Goal: Information Seeking & Learning: Learn about a topic

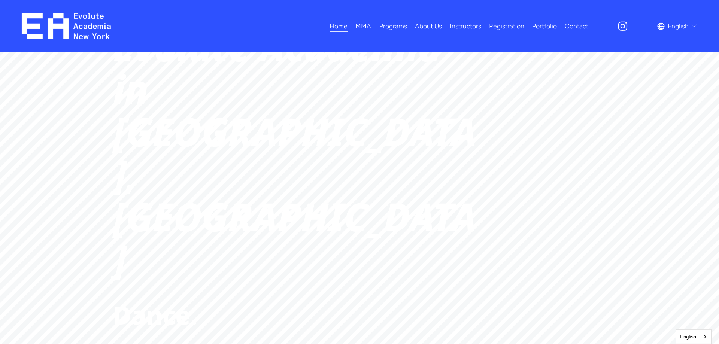
scroll to position [38, 0]
click at [392, 26] on span "Programs" at bounding box center [394, 26] width 28 height 12
click at [0, 0] on link "All Programs" at bounding box center [0, 0] width 0 height 0
click at [0, 0] on span "Kids MMA" at bounding box center [0, 0] width 0 height 0
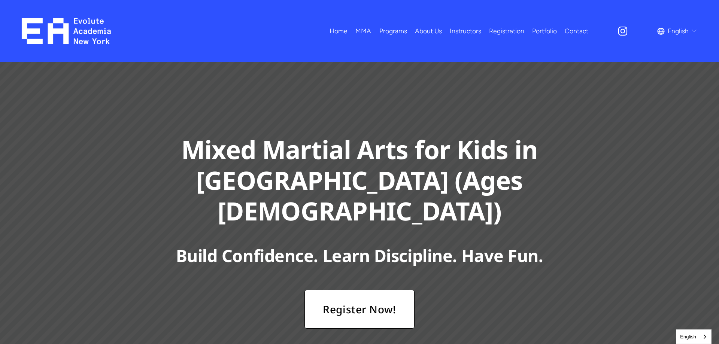
click at [0, 0] on span "Adults MMA" at bounding box center [0, 0] width 0 height 0
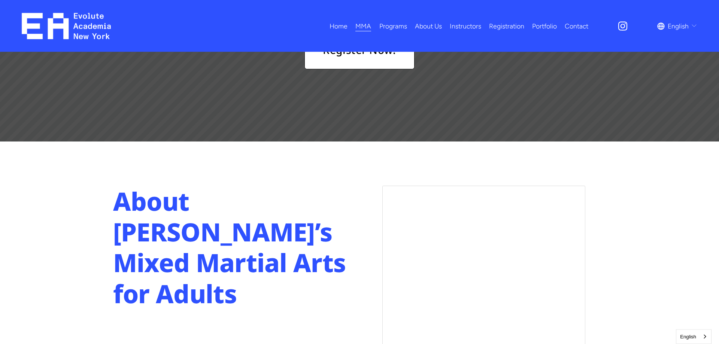
scroll to position [306, 0]
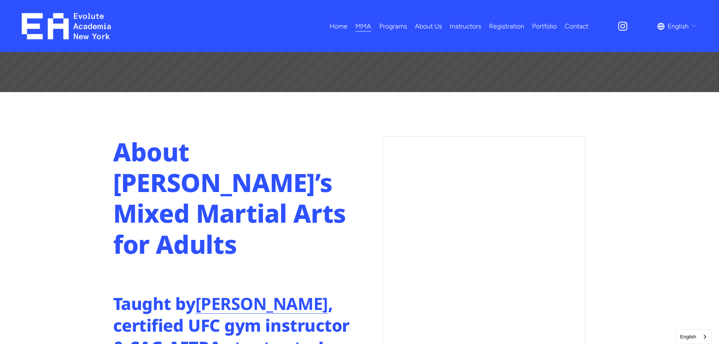
click at [0, 0] on span "Fitness" at bounding box center [0, 0] width 0 height 0
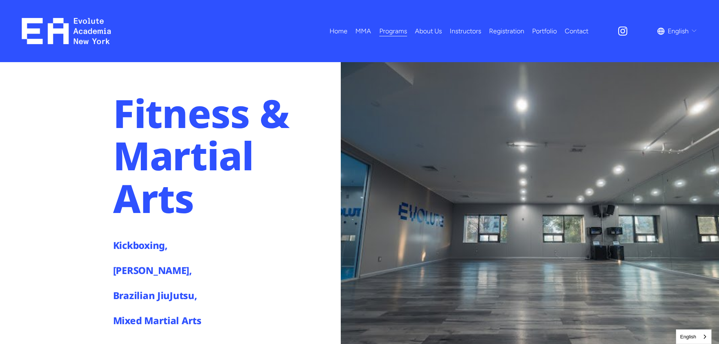
click at [467, 32] on link "Instructors" at bounding box center [465, 30] width 31 height 13
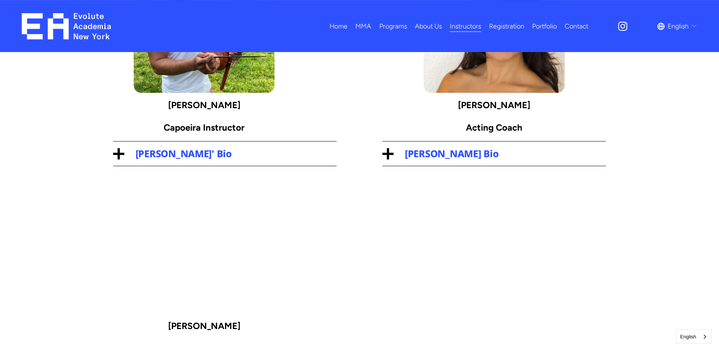
scroll to position [343, 0]
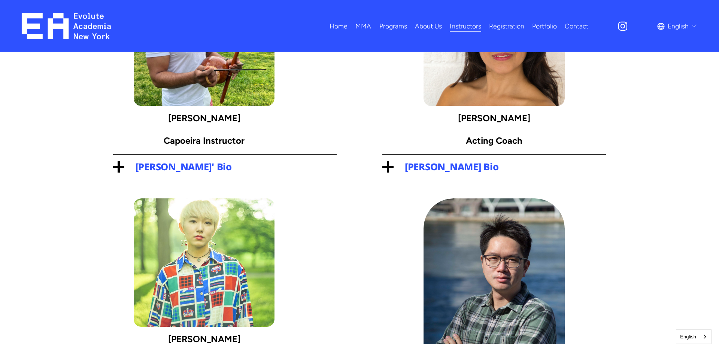
click at [174, 167] on span "Filipe Guedes' Bio" at bounding box center [230, 166] width 213 height 13
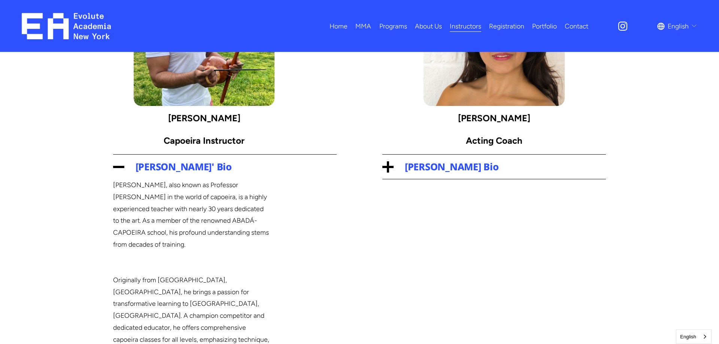
click at [425, 169] on span "Yenny Sánchez's Bio" at bounding box center [500, 166] width 213 height 13
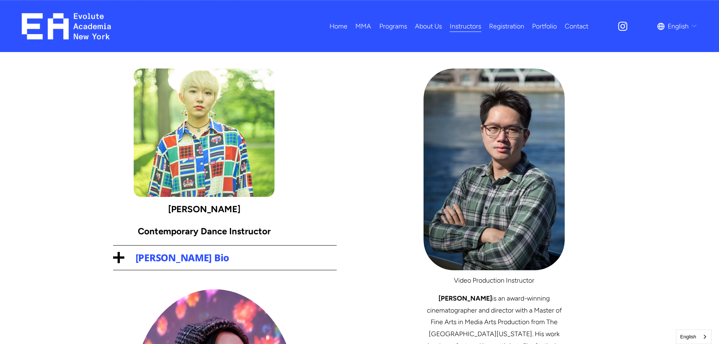
scroll to position [833, 0]
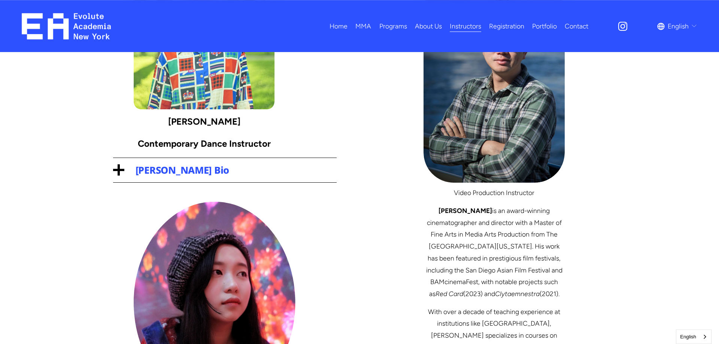
click at [184, 164] on span "Yurie Ono's Bio" at bounding box center [230, 170] width 213 height 13
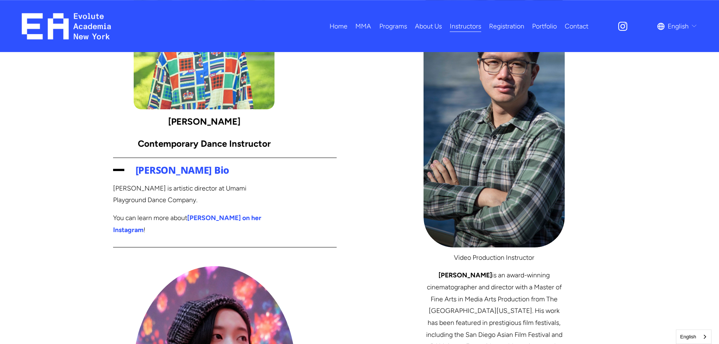
click at [233, 214] on strong "Yurie on her Instagram" at bounding box center [188, 224] width 150 height 20
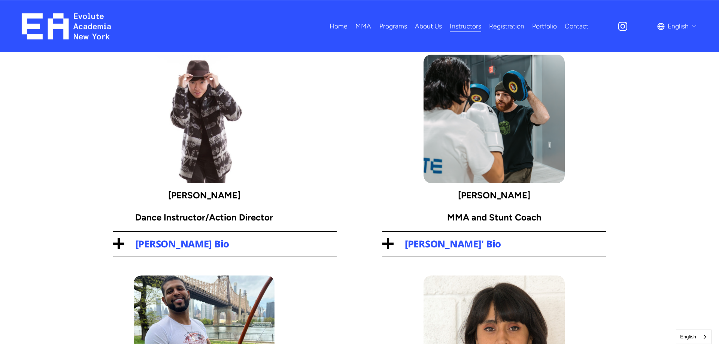
scroll to position [0, 0]
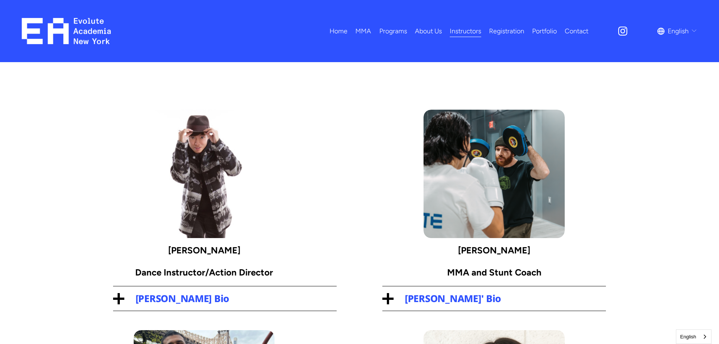
click at [465, 300] on span "Eric Fuchs' Bio" at bounding box center [500, 298] width 213 height 13
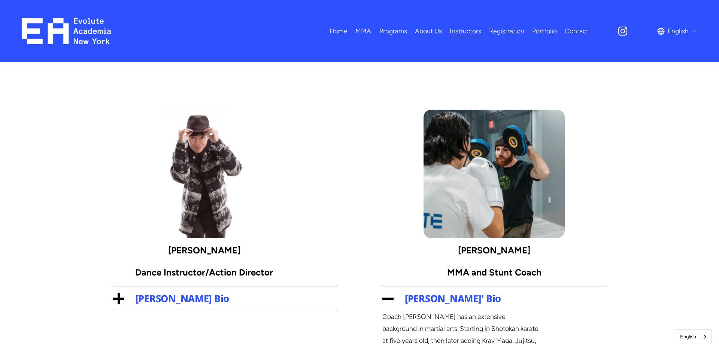
click at [166, 301] on span "Kai Zhang's Bio" at bounding box center [230, 298] width 213 height 13
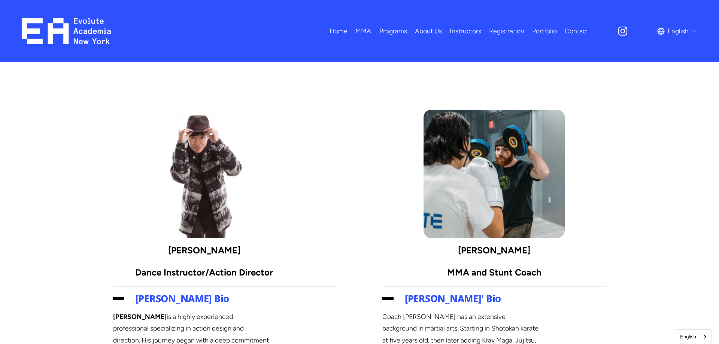
click at [505, 27] on link "Registration" at bounding box center [506, 30] width 35 height 13
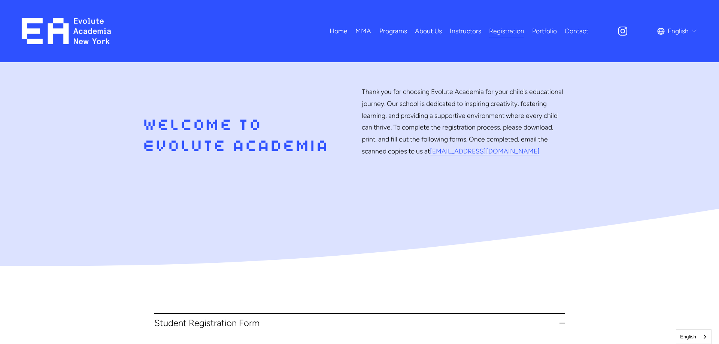
click at [0, 0] on span "Dance" at bounding box center [0, 0] width 0 height 0
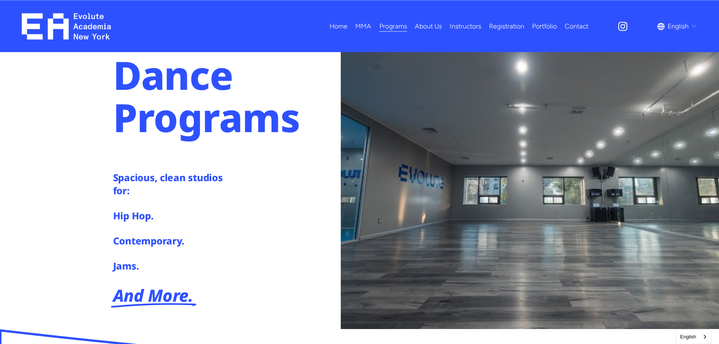
scroll to position [38, 0]
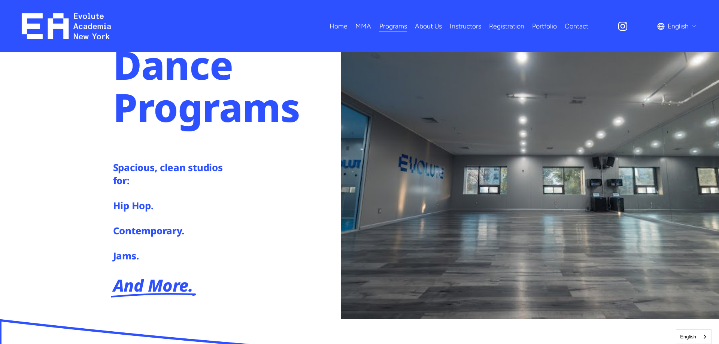
click at [160, 296] on em "And More." at bounding box center [153, 285] width 80 height 23
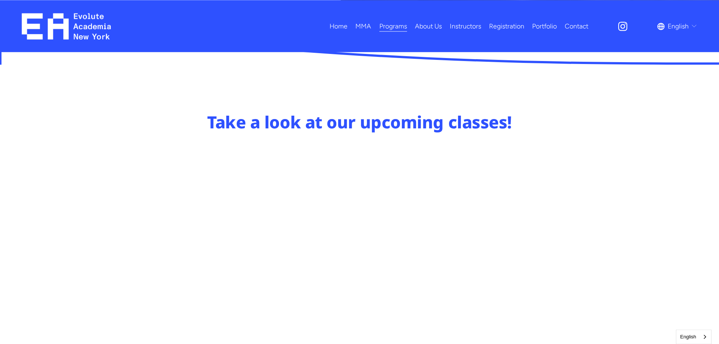
scroll to position [420, 0]
